Goal: Check status: Check status

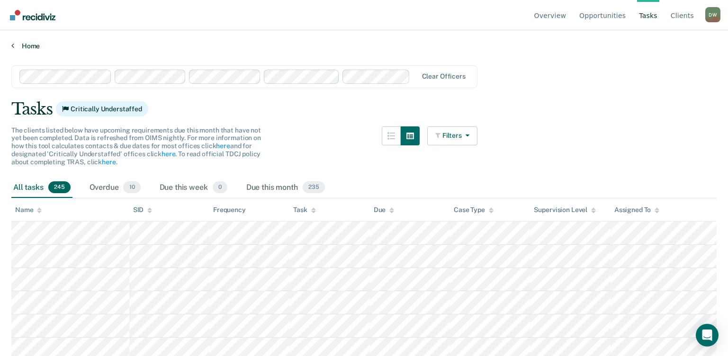
click at [37, 45] on link "Home" at bounding box center [363, 46] width 705 height 9
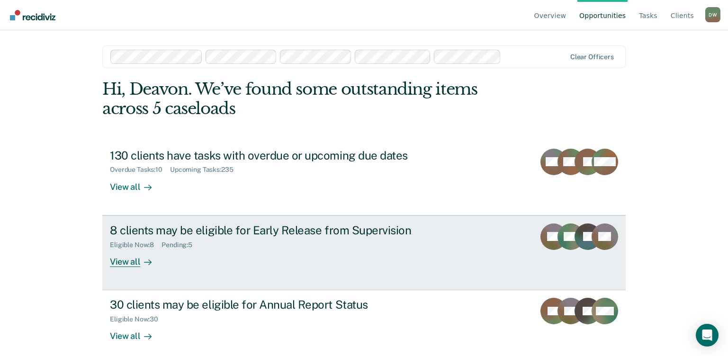
click at [291, 242] on div "Eligible Now : 8 Pending : 5" at bounding box center [276, 243] width 333 height 12
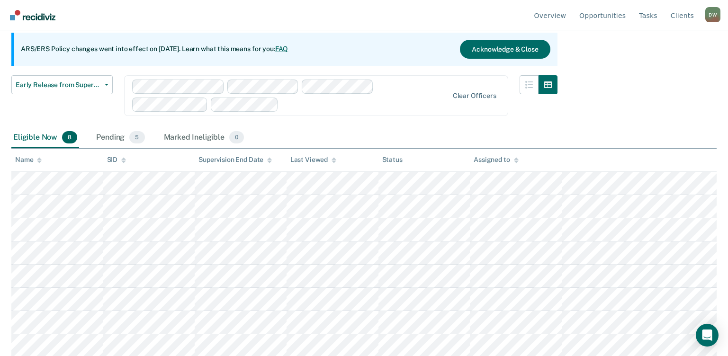
scroll to position [87, 0]
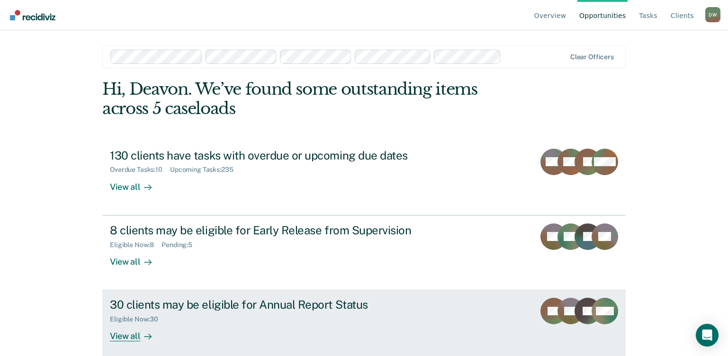
click at [303, 314] on div "Eligible Now : 30" at bounding box center [276, 318] width 333 height 12
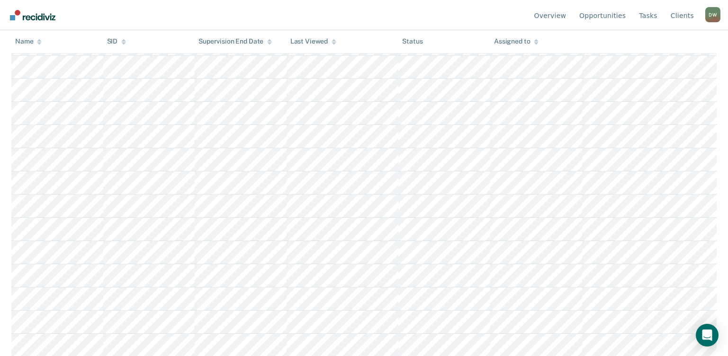
scroll to position [503, 0]
